Goal: Task Accomplishment & Management: Manage account settings

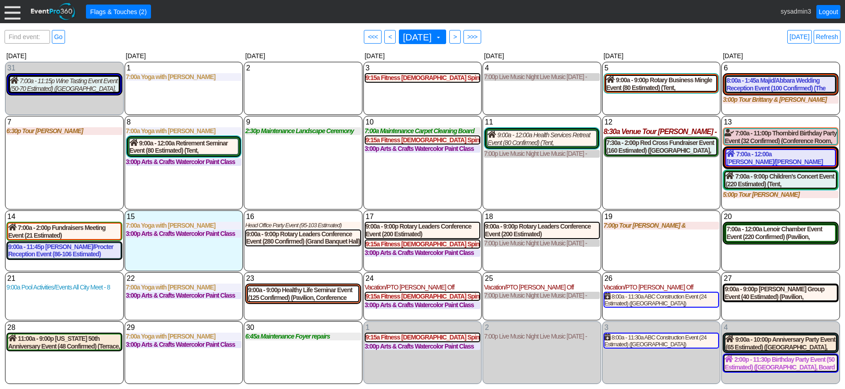
click at [12, 13] on div at bounding box center [13, 12] width 16 height 16
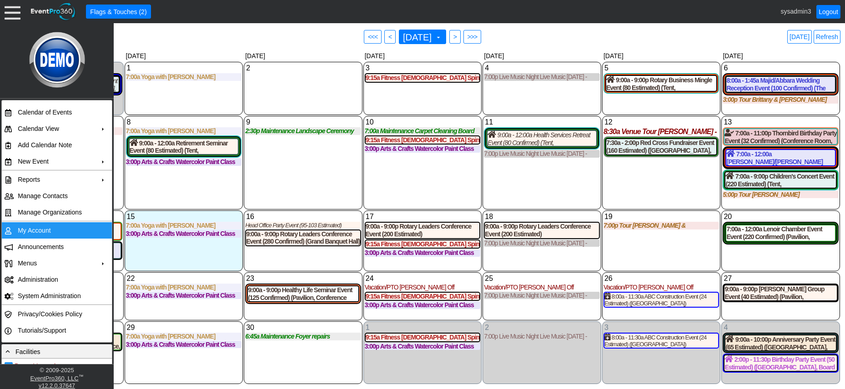
click at [35, 226] on td "My Account" at bounding box center [54, 230] width 81 height 16
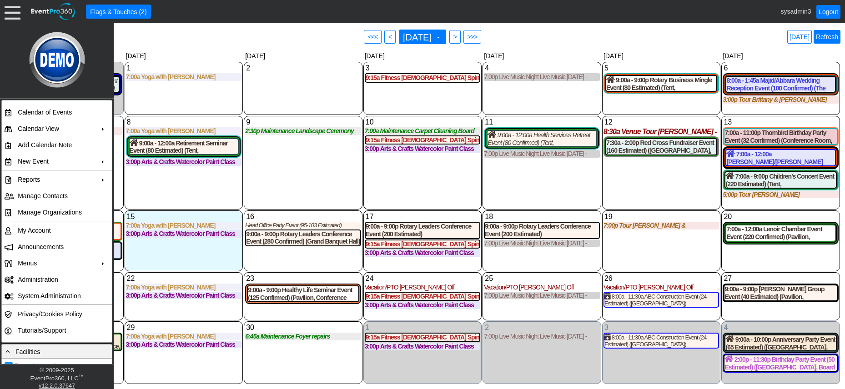
click at [827, 35] on link "Refresh" at bounding box center [827, 37] width 27 height 14
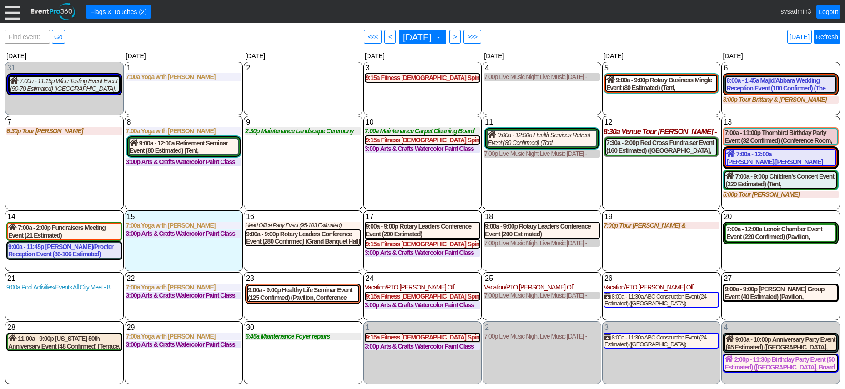
click at [827, 37] on link "Refresh" at bounding box center [827, 37] width 27 height 14
click at [831, 12] on link "Logout" at bounding box center [829, 12] width 24 height 14
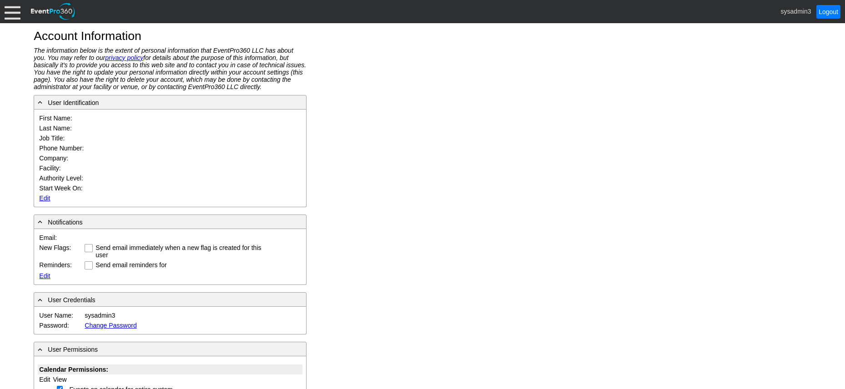
type input "System"
type input "Administrator"
type input "System Administrator"
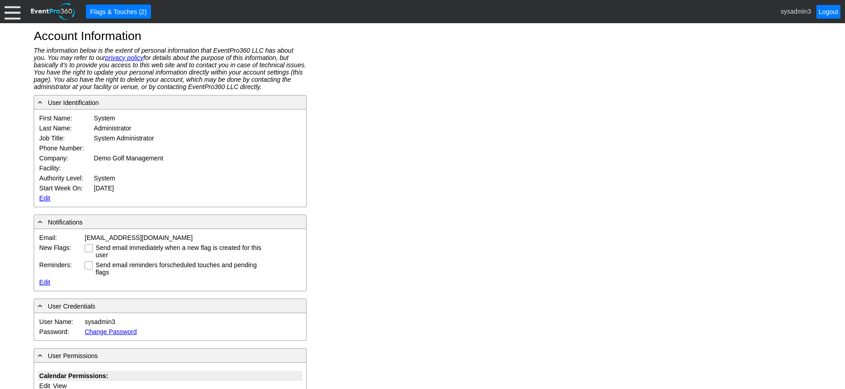
click at [46, 199] on link "Edit" at bounding box center [44, 198] width 11 height 7
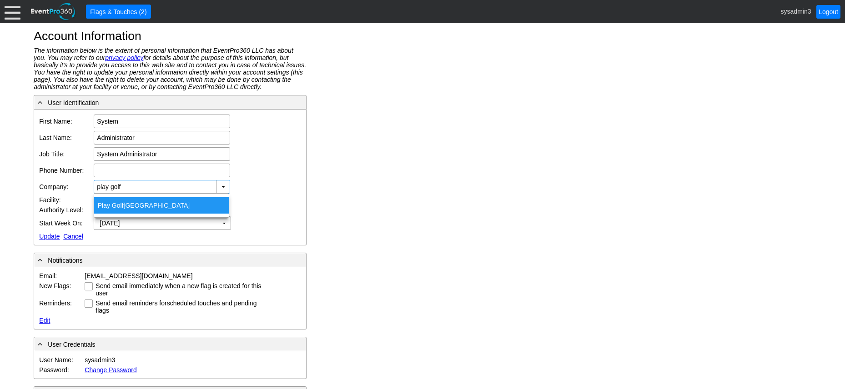
click at [134, 208] on div "Play Golf Calgary" at bounding box center [161, 205] width 135 height 16
type input "Play Golf Calgary"
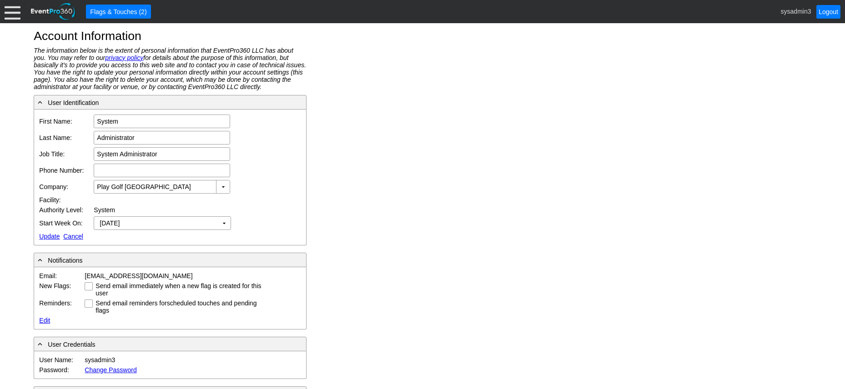
click at [47, 236] on link "Update" at bounding box center [49, 236] width 20 height 7
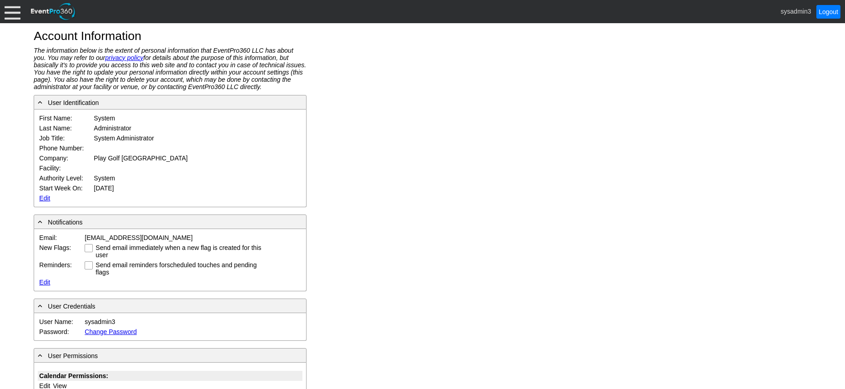
click at [17, 13] on div at bounding box center [13, 12] width 16 height 16
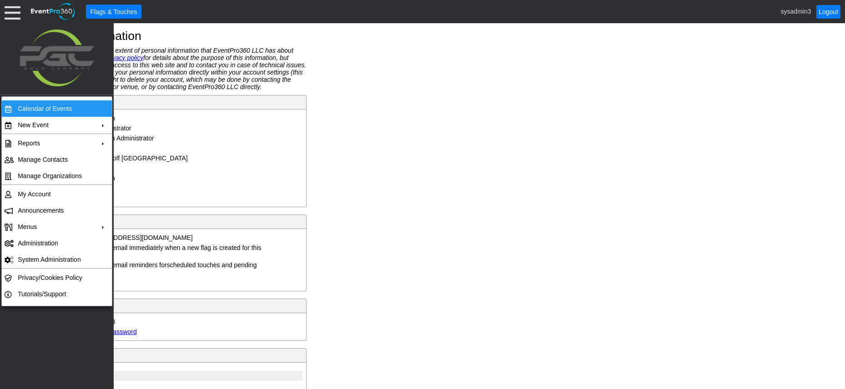
click at [29, 107] on td "Calendar of Events" at bounding box center [54, 109] width 81 height 16
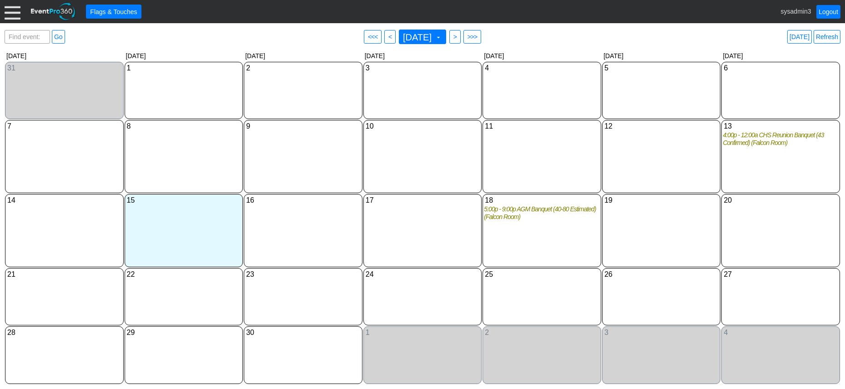
click at [12, 7] on div at bounding box center [13, 12] width 16 height 16
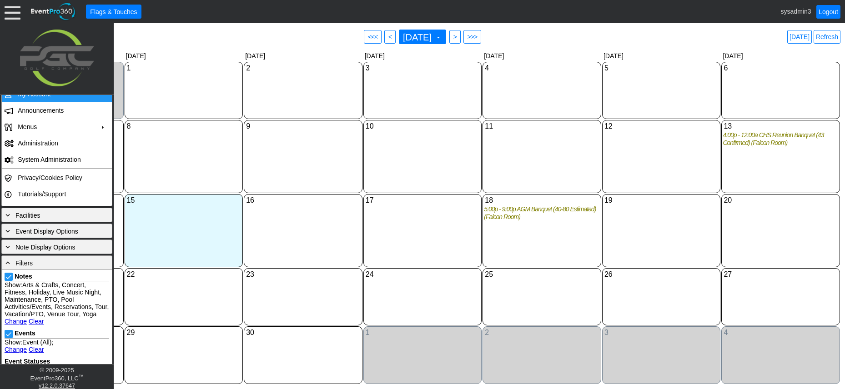
scroll to position [182, 0]
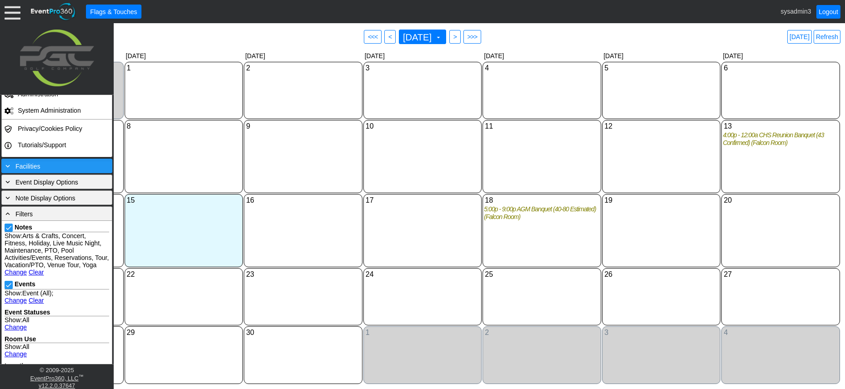
click at [39, 164] on span "Facilities" at bounding box center [27, 166] width 25 height 7
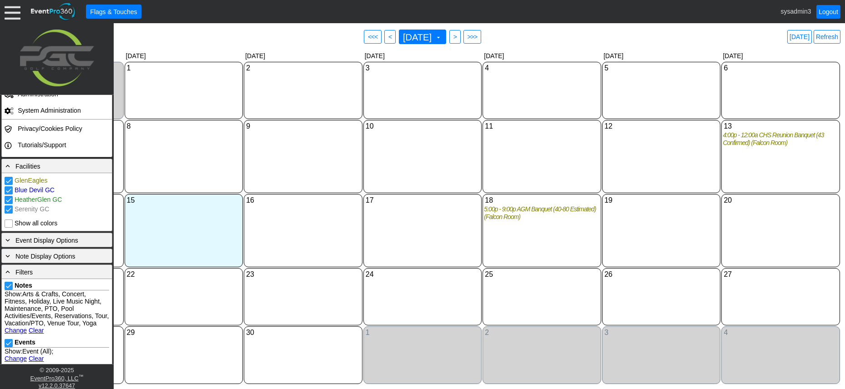
click at [35, 334] on link "Clear" at bounding box center [36, 330] width 15 height 7
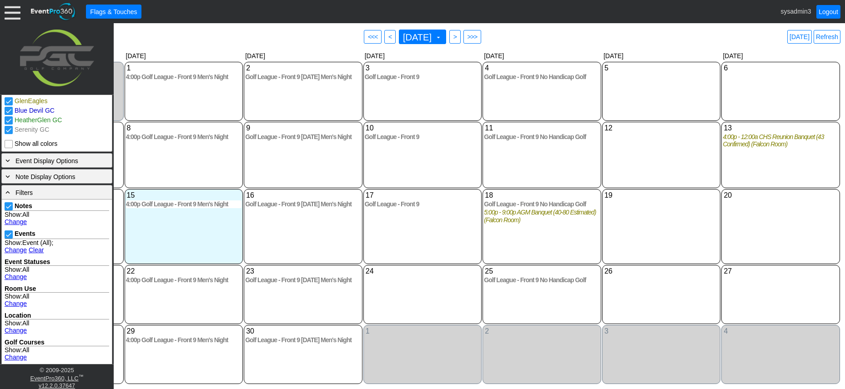
scroll to position [283, 0]
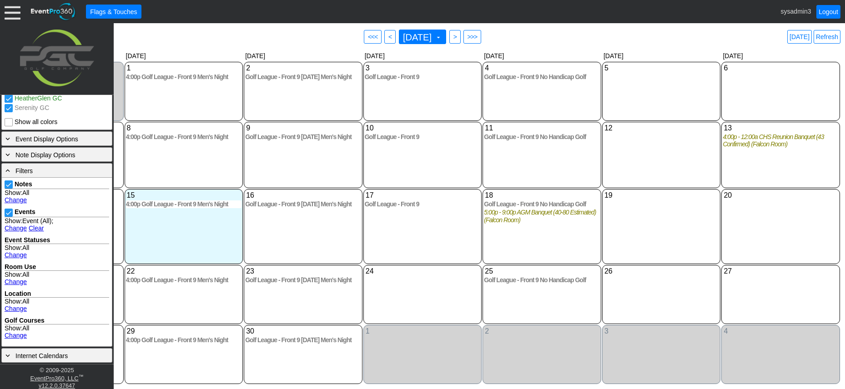
click at [39, 228] on link "Clear" at bounding box center [36, 228] width 15 height 7
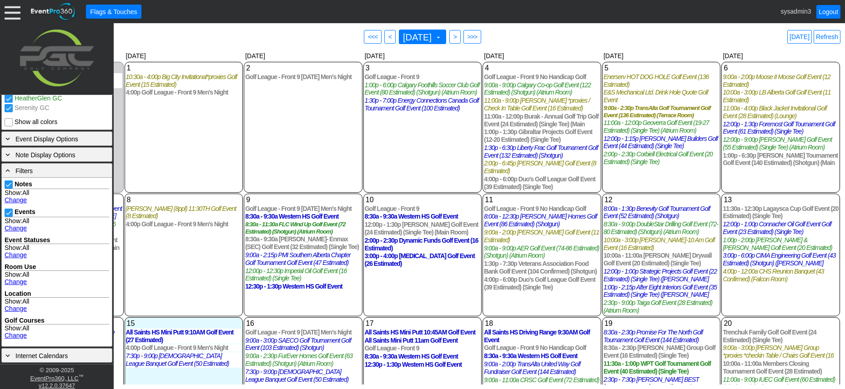
click at [330, 143] on div "2 Tuesday Golf League - Front 9 Tuesday Men's Night Tuesday Men's Night at Sere…" at bounding box center [303, 127] width 119 height 131
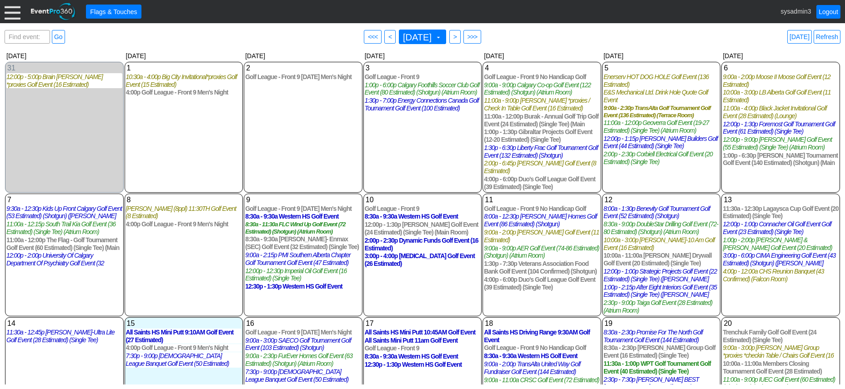
click at [15, 14] on div at bounding box center [13, 12] width 16 height 16
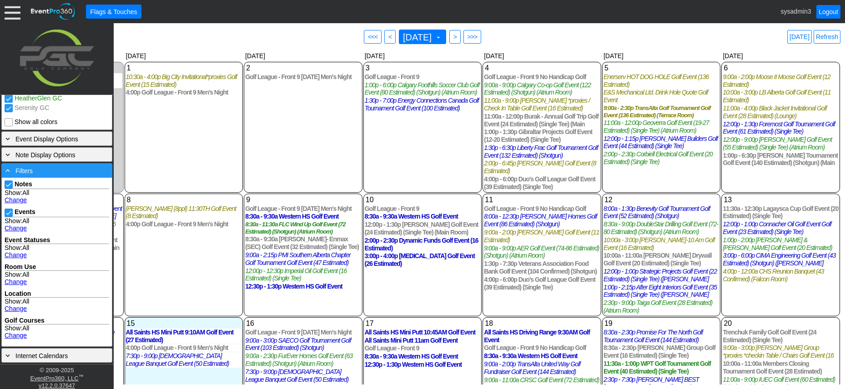
click at [46, 166] on div "- Filters" at bounding box center [57, 171] width 106 height 10
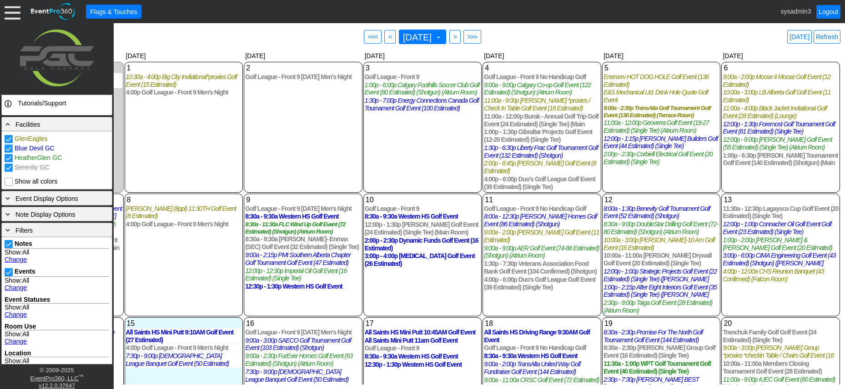
scroll to position [114, 0]
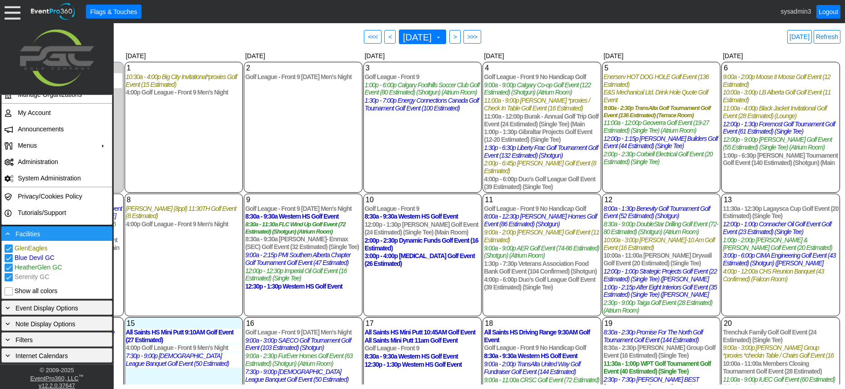
click at [51, 232] on div "- Facilities" at bounding box center [57, 234] width 106 height 10
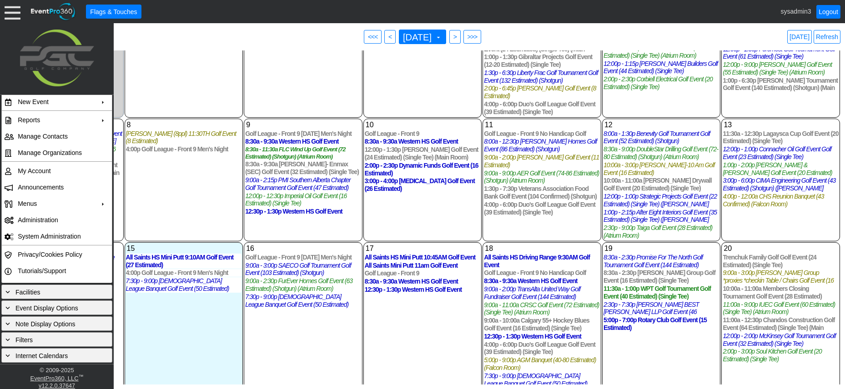
scroll to position [91, 0]
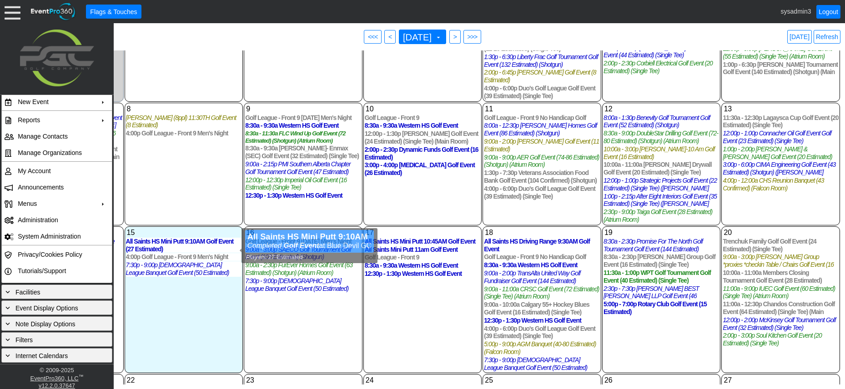
click at [181, 201] on div "8 Monday Jim Bergland (8ppl) 11:30TH Golf Event (8 Estimated) Jim Bergland (8pp…" at bounding box center [184, 164] width 119 height 123
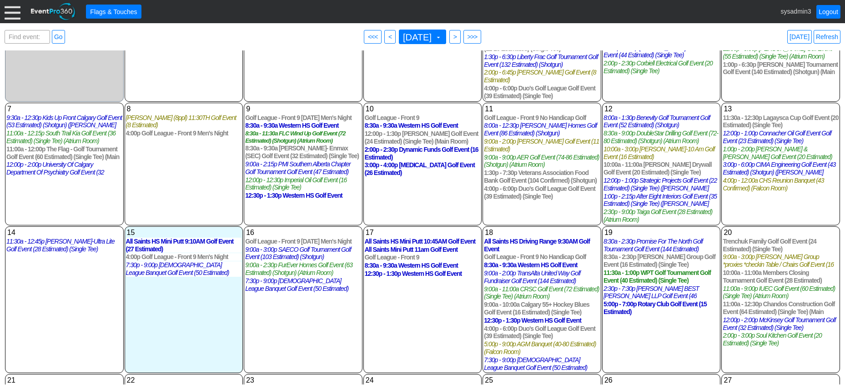
click at [12, 12] on div at bounding box center [13, 12] width 16 height 16
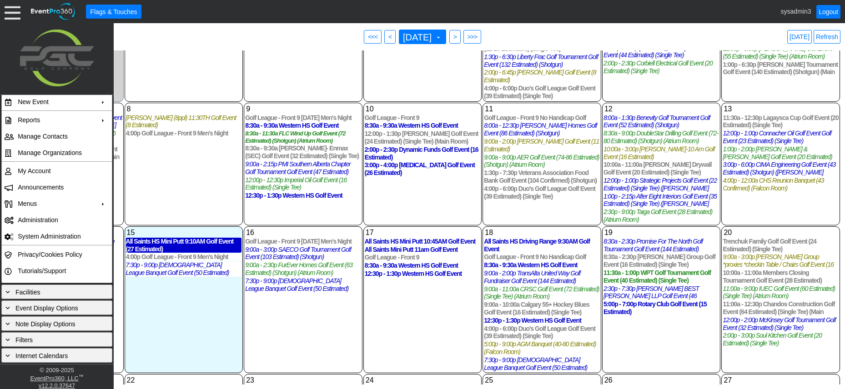
click at [171, 244] on div "All Saints HS Mini Putt 9:10AM Golf Event (27 Estimated)" at bounding box center [184, 245] width 116 height 15
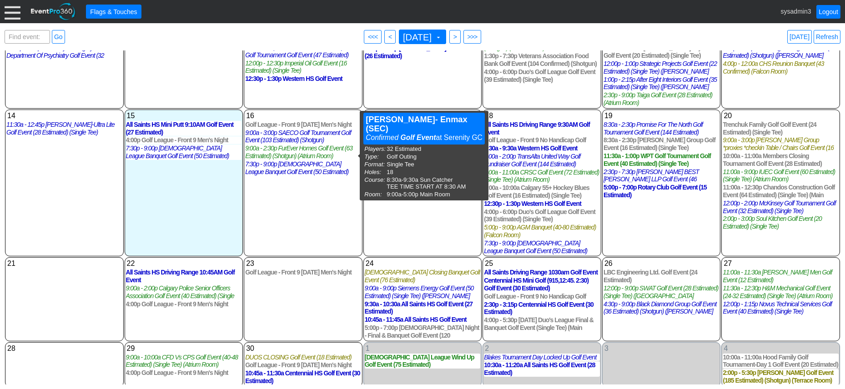
scroll to position [211, 0]
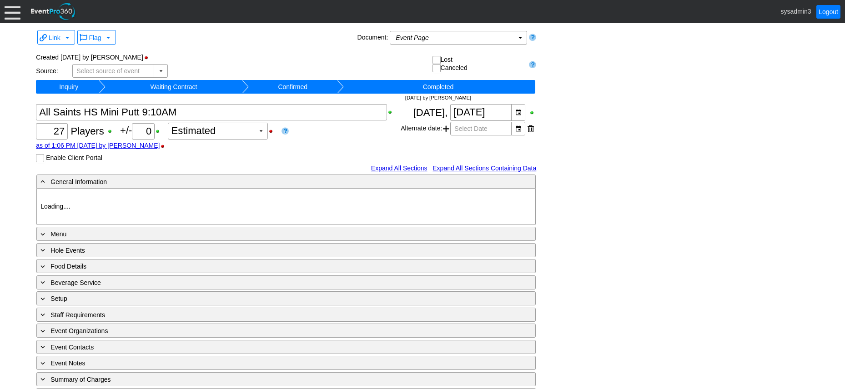
type input "Blue Devil GC"
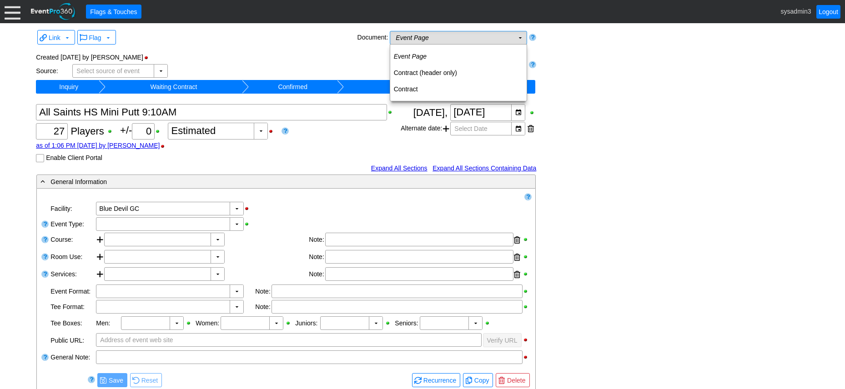
click at [469, 40] on td "Event Page Χ" at bounding box center [452, 37] width 124 height 13
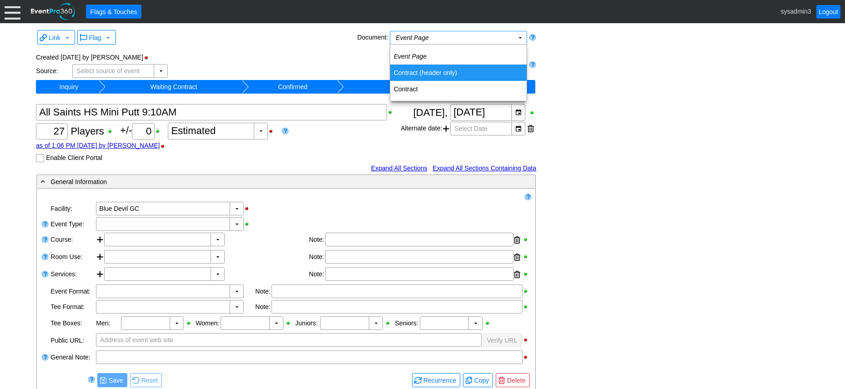
click at [416, 72] on td "Contract (header only)" at bounding box center [458, 73] width 136 height 16
